Goal: Task Accomplishment & Management: Use online tool/utility

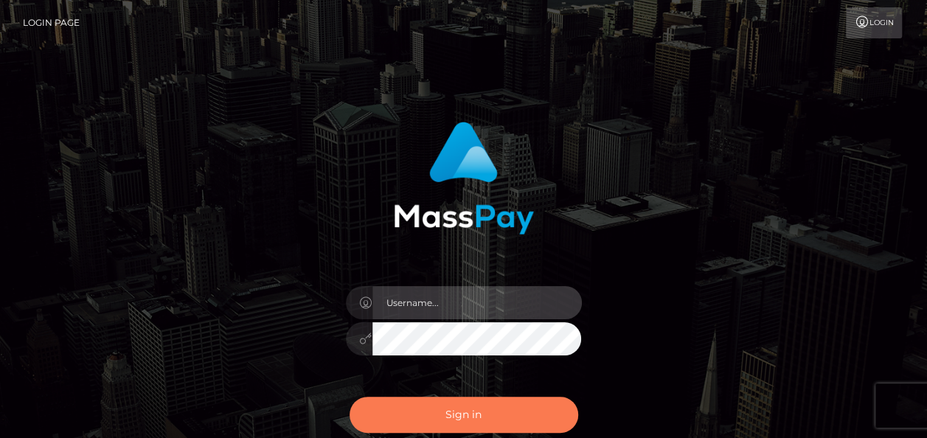
type input "india.of"
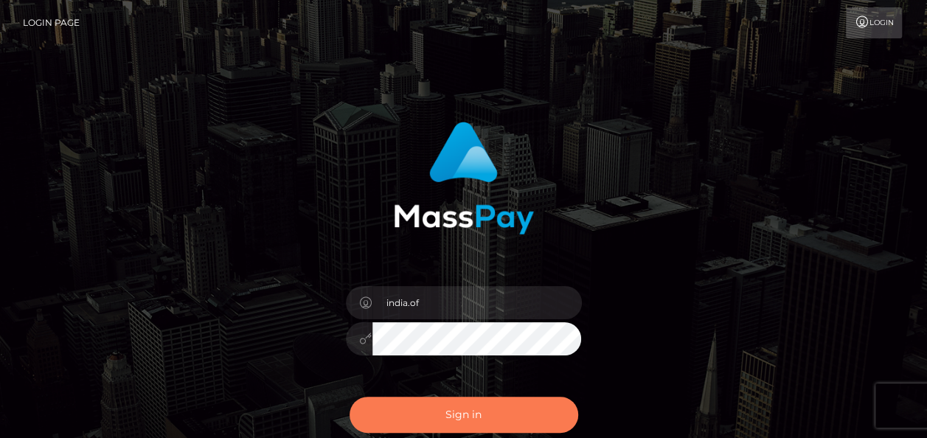
click at [487, 410] on button "Sign in" at bounding box center [463, 415] width 229 height 36
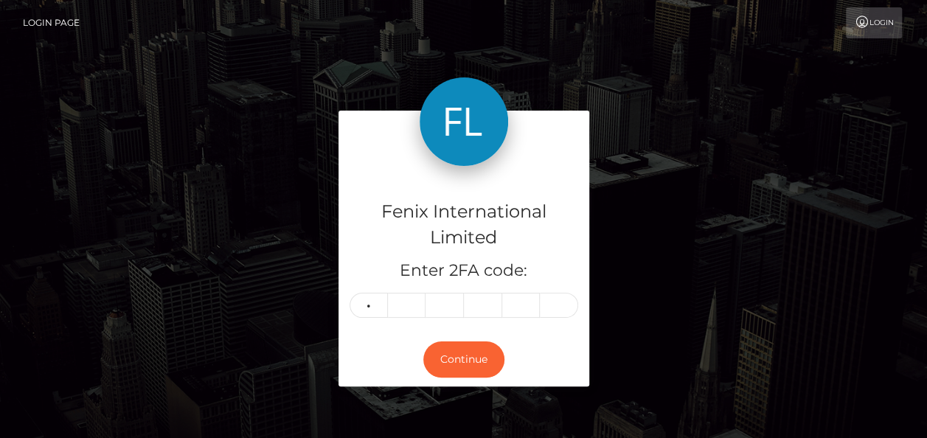
type input "0"
type input "6"
type input "4"
type input "0"
type input "5"
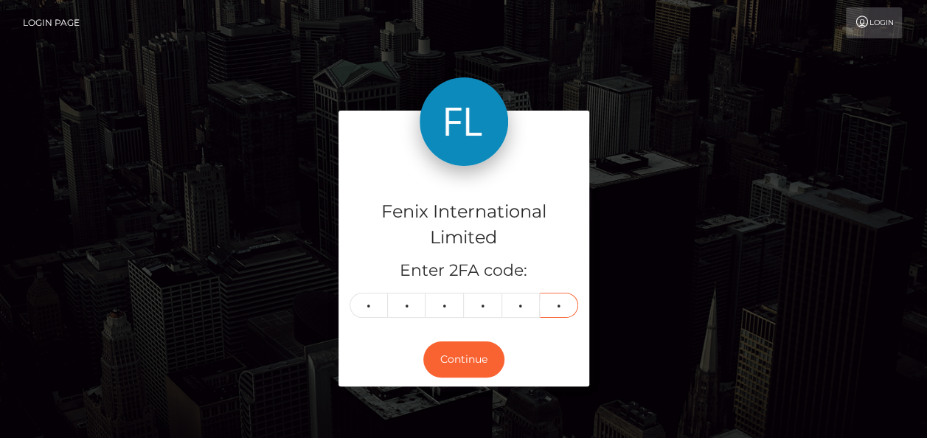
type input "6"
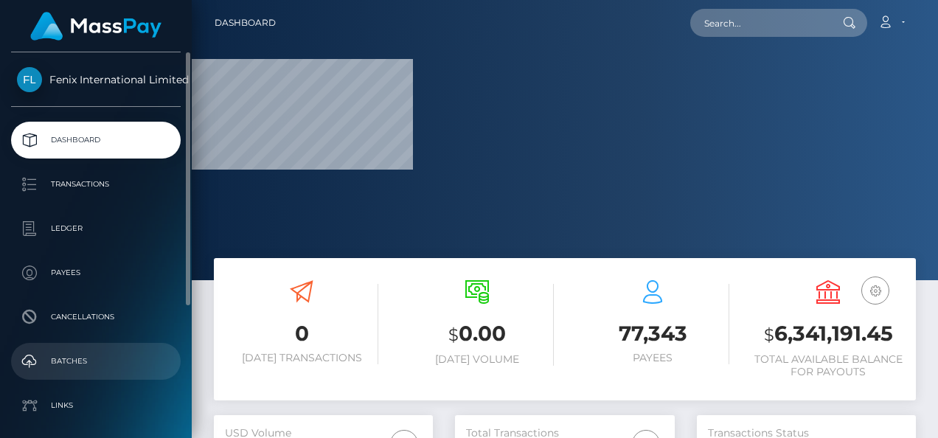
click at [124, 367] on p "Batches" at bounding box center [96, 361] width 158 height 22
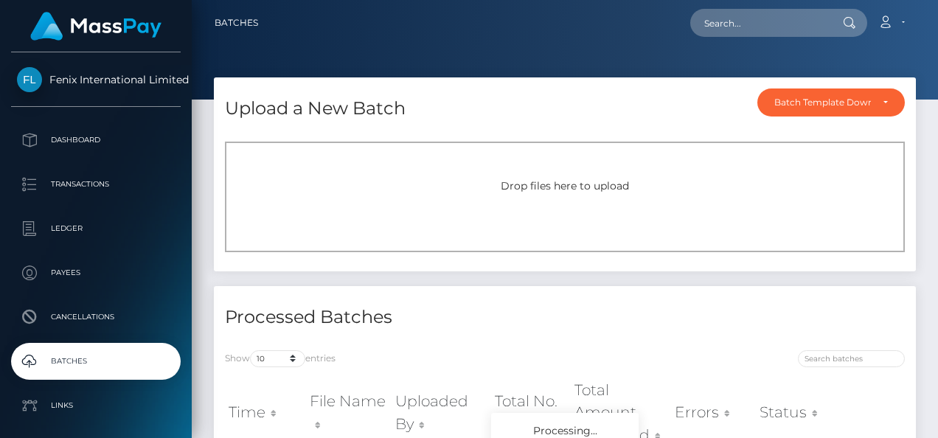
click at [352, 156] on div "Drop files here to upload" at bounding box center [565, 197] width 680 height 111
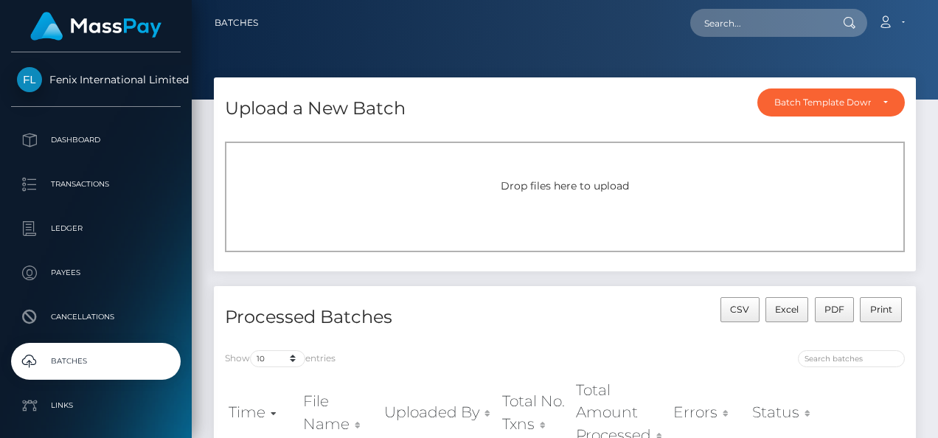
click at [880, 211] on div "Drop files here to upload" at bounding box center [565, 197] width 680 height 111
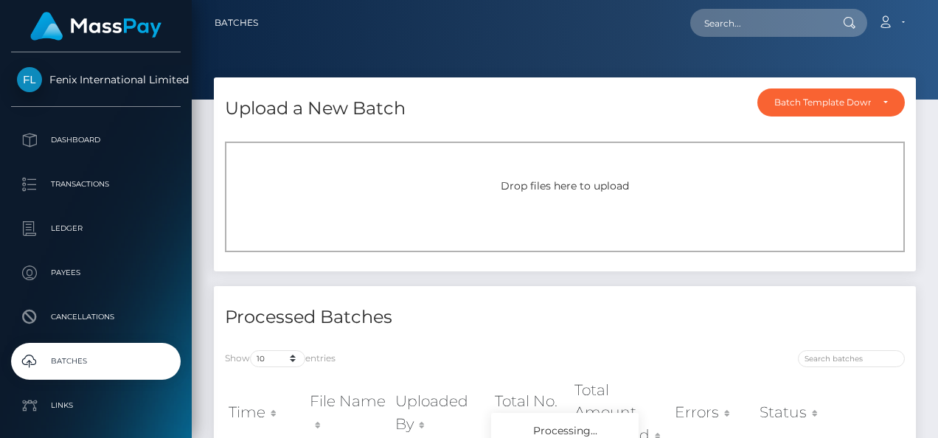
click at [457, 178] on div "Drop files here to upload" at bounding box center [564, 185] width 647 height 15
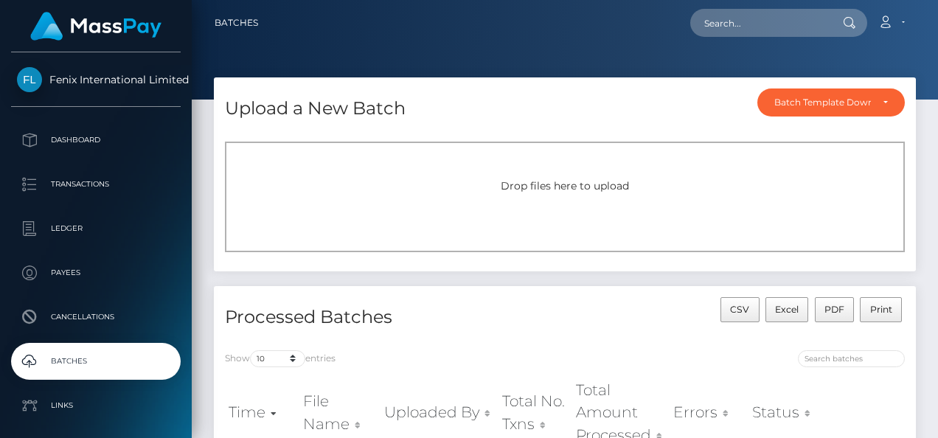
click at [577, 212] on div "Drop files here to upload" at bounding box center [565, 197] width 680 height 111
click at [923, 191] on div "Upload a New Batch Batch Template Download AED payout ARS payout AUD payout BRL…" at bounding box center [565, 181] width 724 height 209
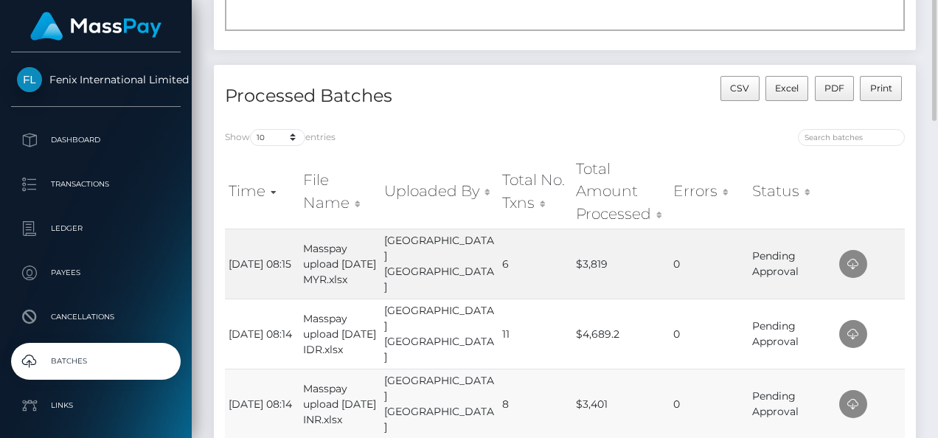
scroll to position [147, 0]
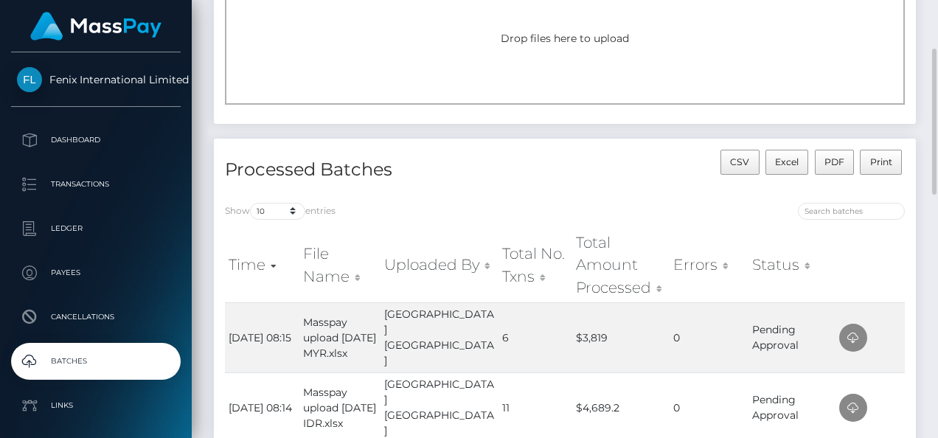
click at [576, 44] on span "Drop files here to upload" at bounding box center [565, 38] width 128 height 13
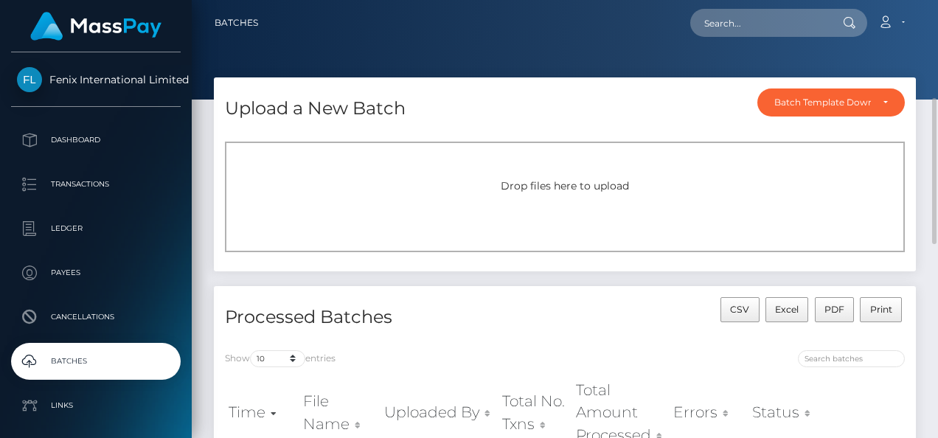
scroll to position [74, 0]
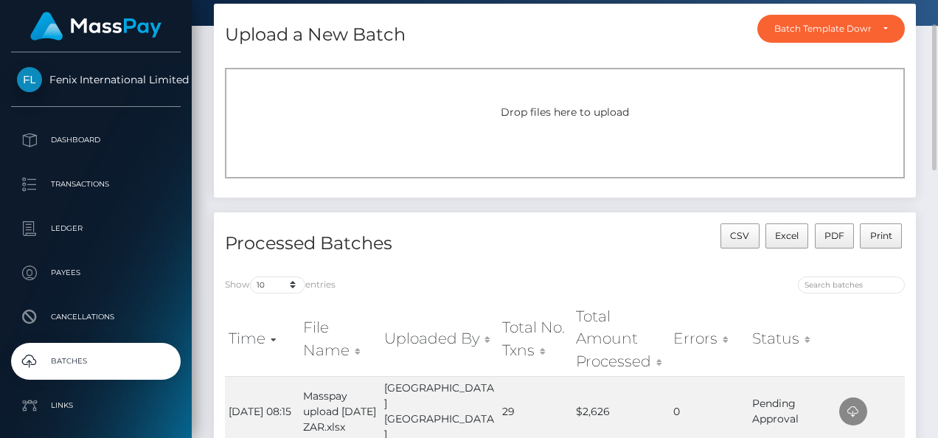
click at [693, 108] on div "Drop files here to upload" at bounding box center [564, 112] width 647 height 15
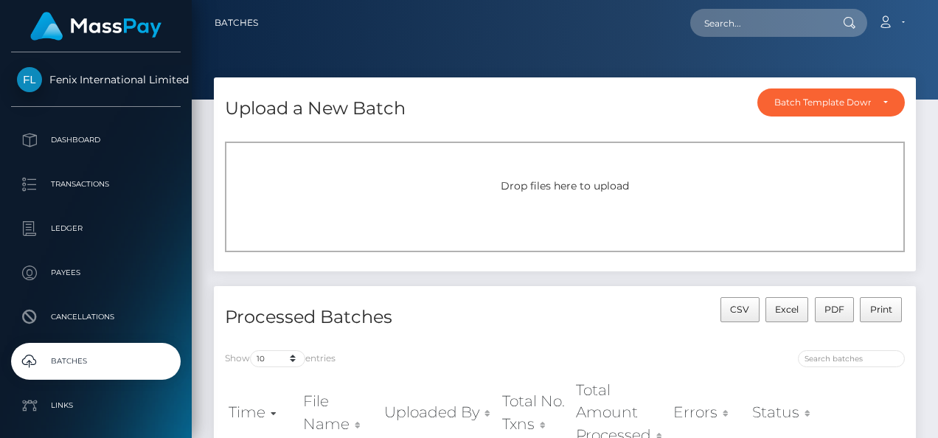
click at [566, 180] on span "Drop files here to upload" at bounding box center [565, 185] width 128 height 13
click at [925, 165] on div "Upload a New Batch Batch Template Download AED payout ARS payout AUD payout BRL…" at bounding box center [565, 181] width 724 height 209
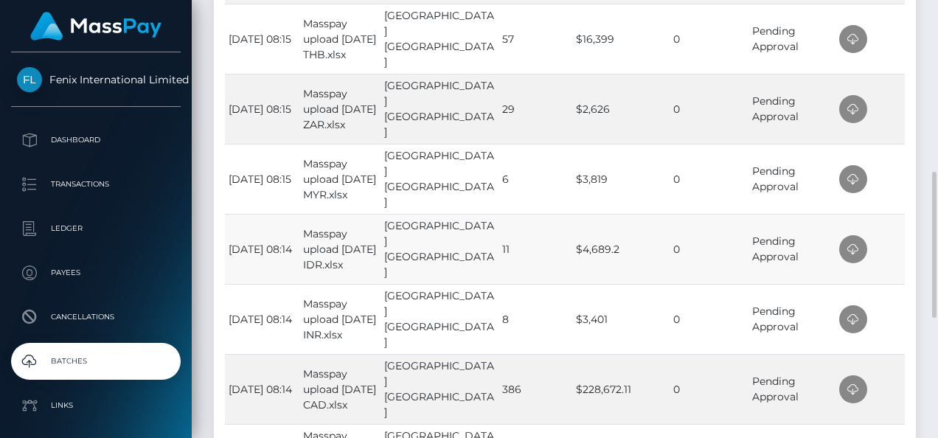
scroll to position [590, 0]
